Goal: Navigation & Orientation: Find specific page/section

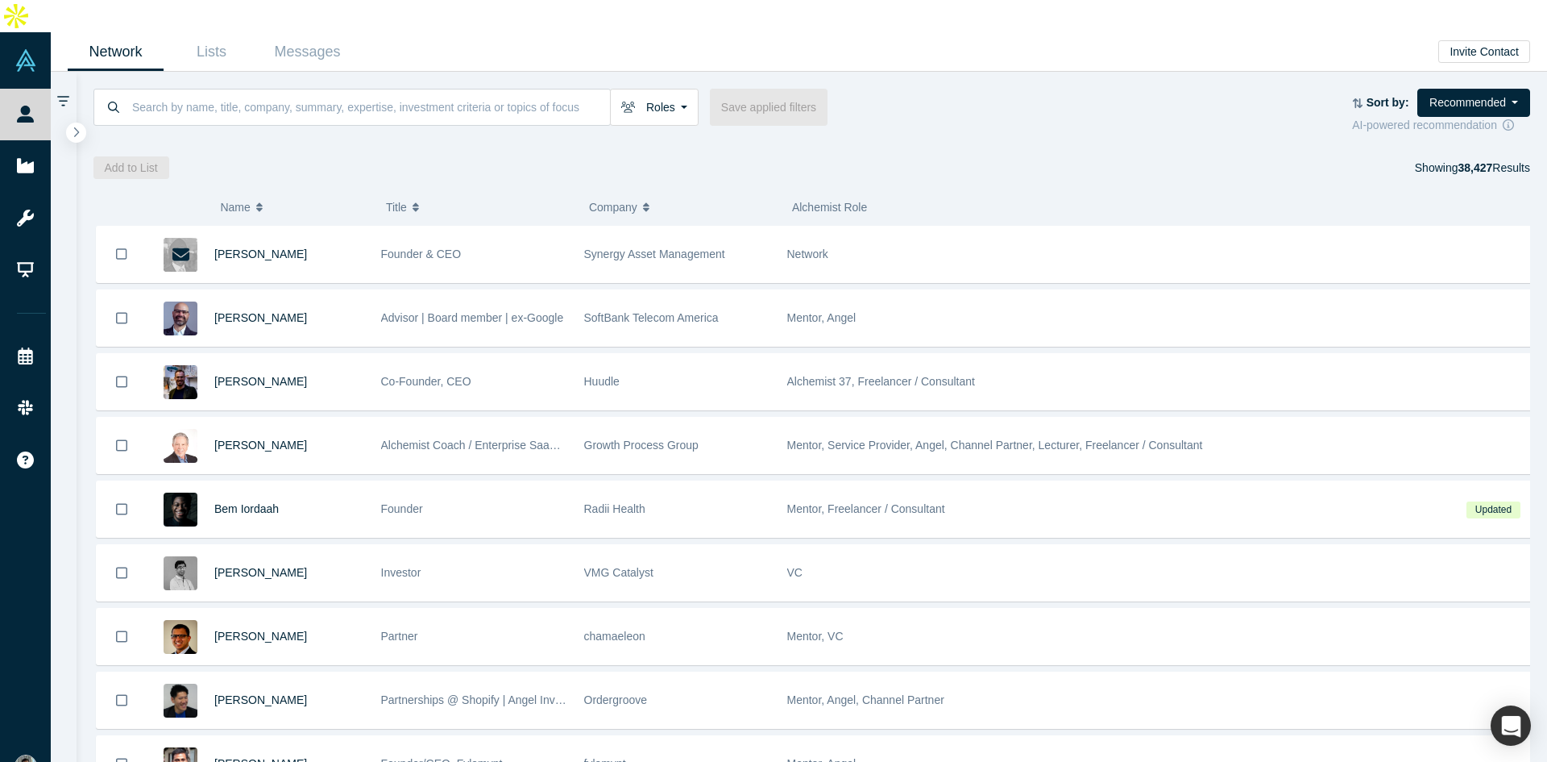
click at [39, 193] on link "Resources" at bounding box center [31, 219] width 63 height 52
